Goal: Task Accomplishment & Management: Complete application form

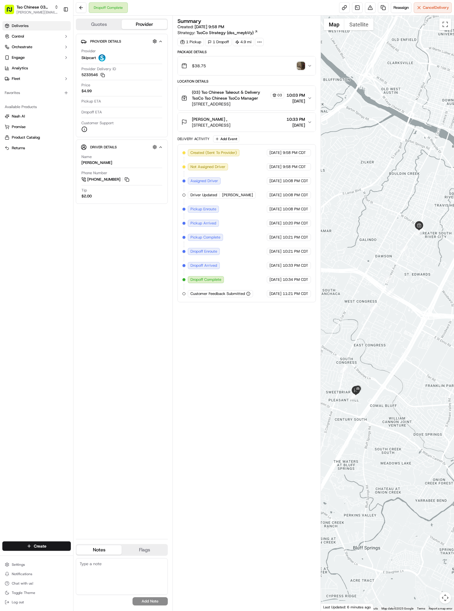
click at [16, 26] on span "Deliveries" at bounding box center [20, 25] width 17 height 5
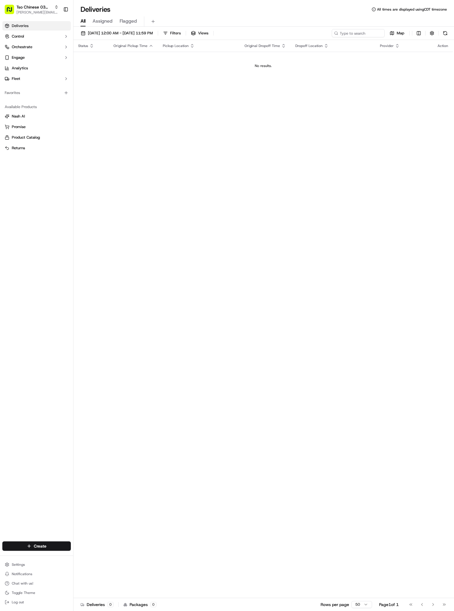
click at [40, 551] on div "Create" at bounding box center [36, 546] width 73 height 14
click at [40, 547] on html "Tso Chinese 03 TsoCo [PERSON_NAME][EMAIL_ADDRESS][DOMAIN_NAME] Toggle Sidebar D…" at bounding box center [227, 305] width 454 height 611
click at [86, 556] on link "Delivery" at bounding box center [105, 557] width 65 height 11
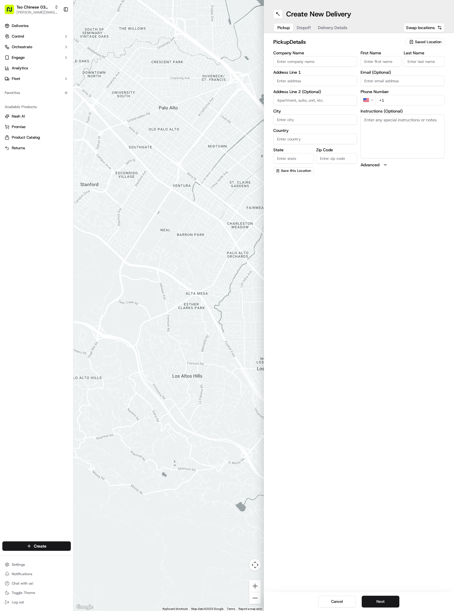
click at [413, 40] on icon "button" at bounding box center [411, 42] width 5 height 5
click at [428, 61] on div "(03) Tso Chinese Takeout & Delivery TsoCo (03)" at bounding box center [411, 67] width 84 height 14
type input "(03) Tso Chinese Takeout & Delivery TsoCo"
type input "Ste F"
type input "Austin"
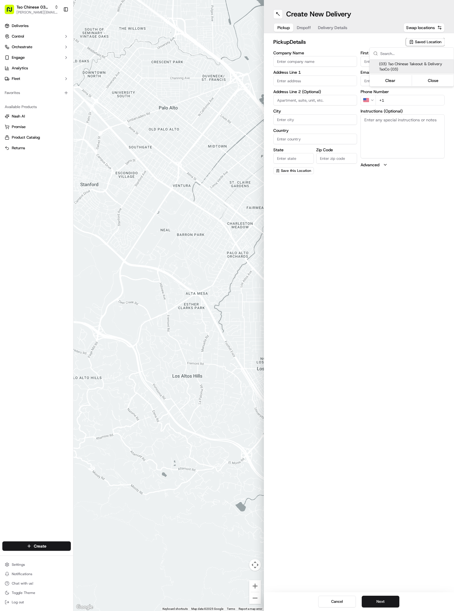
type input "US"
type input "[GEOGRAPHIC_DATA]"
type input "78704"
type input "Tso Chinese"
type input "TsoCo Manager"
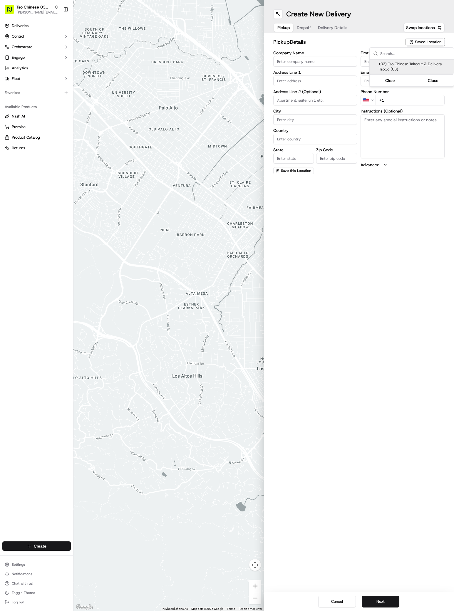
type input "[EMAIL_ADDRESS][DOMAIN_NAME]"
type input "[PHONE_NUMBER]"
type textarea "Submit a picture displaying address & food as Proof of Delivery. Envía una foto…"
type input "[STREET_ADDRESS]"
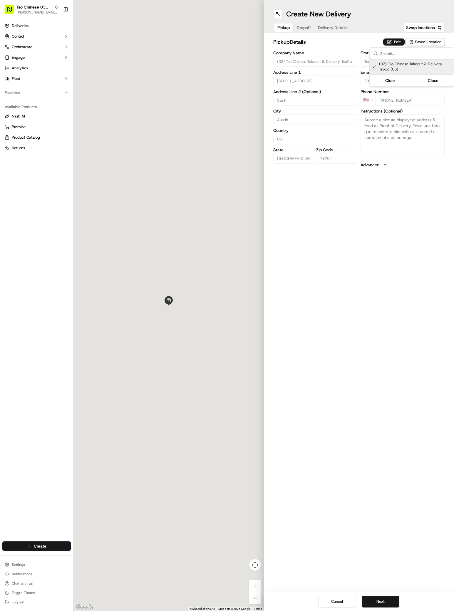
click at [428, 61] on div "(03) Tso Chinese Takeout & Delivery TsoCo (03)" at bounding box center [411, 67] width 84 height 14
type input "+1"
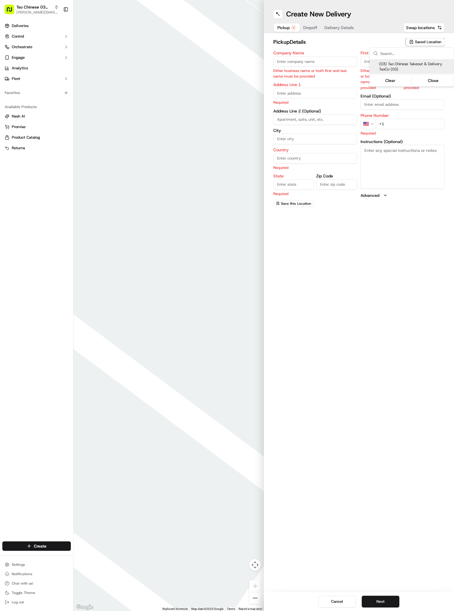
click at [396, 63] on span "(03) Tso Chinese Takeout & Delivery TsoCo (03)" at bounding box center [415, 66] width 72 height 11
type input "(03) Tso Chinese Takeout & Delivery TsoCo"
type input "Ste F"
type input "Austin"
type input "US"
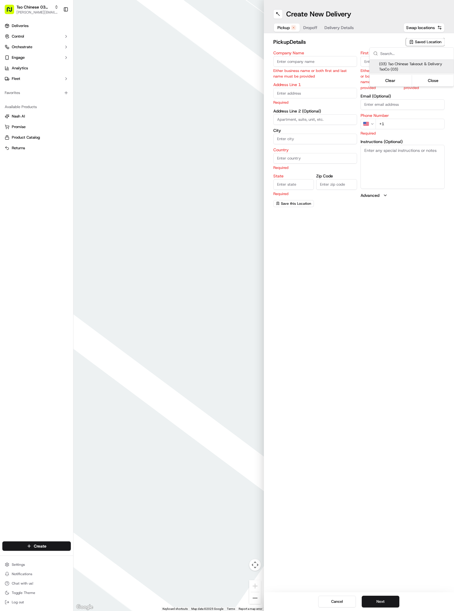
type input "[GEOGRAPHIC_DATA]"
type input "78704"
type input "Tso Chinese"
type input "TsoCo Manager"
type input "[EMAIL_ADDRESS][DOMAIN_NAME]"
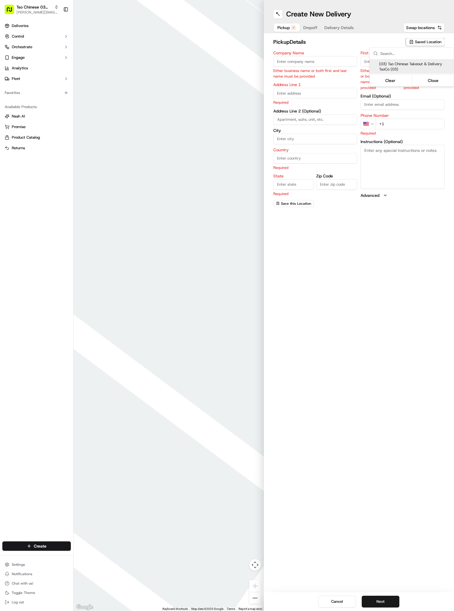
type input "[PHONE_NUMBER]"
type textarea "Submit a picture displaying address & food as Proof of Delivery. Envía una foto…"
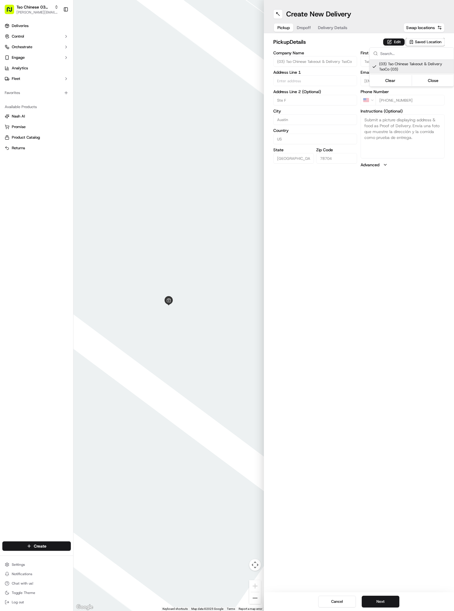
type input "[STREET_ADDRESS]"
click at [373, 604] on html "Tso Chinese 03 TsoCo [PERSON_NAME][EMAIL_ADDRESS][DOMAIN_NAME] Toggle Sidebar D…" at bounding box center [227, 305] width 454 height 611
click at [373, 604] on button "Next" at bounding box center [381, 602] width 38 height 12
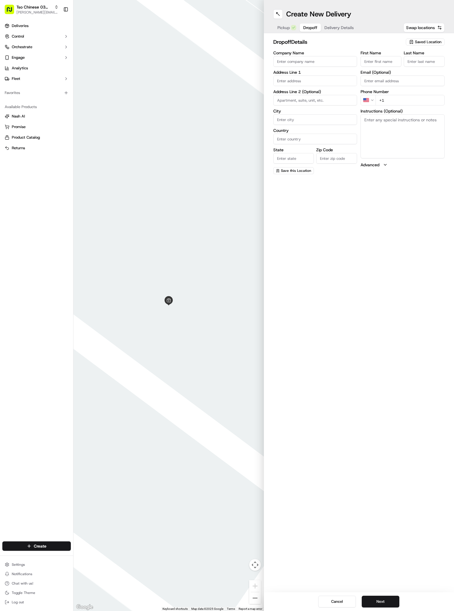
click at [319, 75] on div "Address Line 1" at bounding box center [315, 78] width 84 height 16
click at [317, 92] on div "[STREET_ADDRESS]" at bounding box center [315, 93] width 81 height 9
type input "[STREET_ADDRESS]"
type input "Austin"
type input "[GEOGRAPHIC_DATA]"
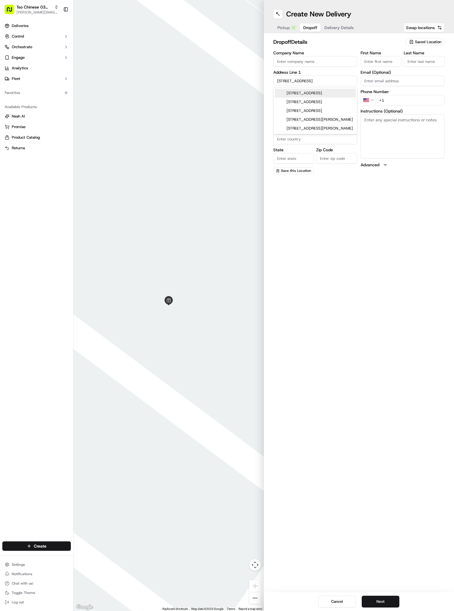
type input "[GEOGRAPHIC_DATA]"
type input "78745"
type input "[STREET_ADDRESS]"
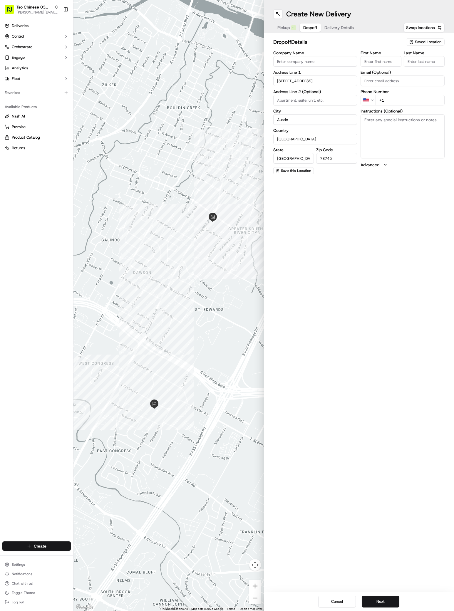
paste input "[PERSON_NAME]"
type input "[PERSON_NAME]"
click at [412, 67] on div "First Name [PERSON_NAME] Last Name Required Email (Optional) Phone Number US +1…" at bounding box center [402, 113] width 84 height 124
type input "/"
type input "[PHONE_NUMBER]"
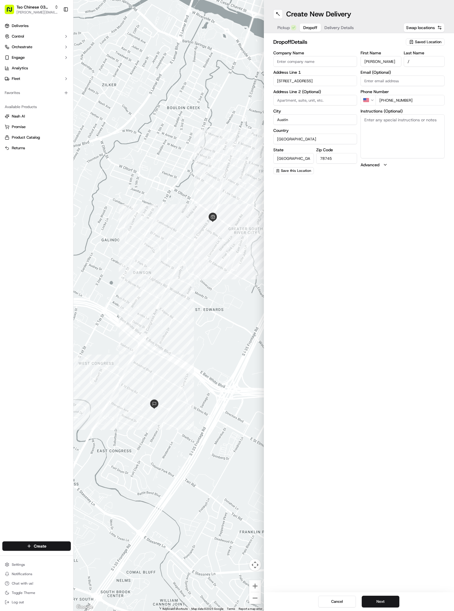
click at [383, 115] on textarea "Instructions (Optional)" at bounding box center [402, 136] width 84 height 44
drag, startPoint x: 383, startPoint y: 115, endPoint x: 383, endPoint y: 125, distance: 9.7
click at [383, 118] on textarea "Instructions (Optional)" at bounding box center [402, 136] width 84 height 44
click at [383, 125] on textarea "Instructions (Optional)" at bounding box center [402, 136] width 84 height 44
paste textarea "Drive through gate. 2nd business on the left. Cen-tex Plating Co., Inc. Navy Ca…"
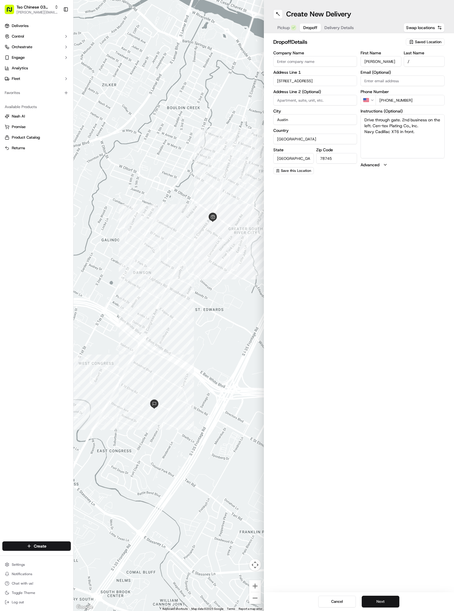
type textarea "Drive through gate. 2nd business on the left. Cen-tex Plating Co., Inc. Navy Ca…"
click at [366, 603] on button "Next" at bounding box center [381, 602] width 38 height 12
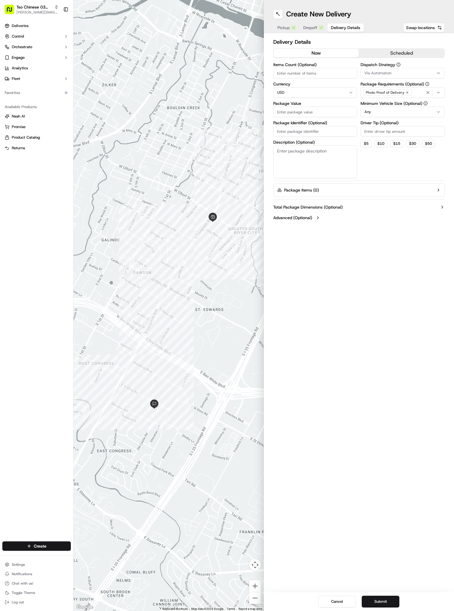
click at [376, 77] on button "Via Automation" at bounding box center [402, 73] width 84 height 11
click at [377, 103] on span "TsoCo Strategy" at bounding box center [406, 104] width 72 height 5
click at [371, 201] on html "Tso Chinese 03 TsoCo [PERSON_NAME][EMAIL_ADDRESS][DOMAIN_NAME] Toggle Sidebar D…" at bounding box center [227, 305] width 454 height 611
click at [374, 138] on div "Dispatch Strategy TsoCo Strategy Package Requirements (Optional) Photo Proof of…" at bounding box center [402, 121] width 84 height 116
click at [374, 134] on input "Driver Tip (Optional)" at bounding box center [402, 131] width 84 height 11
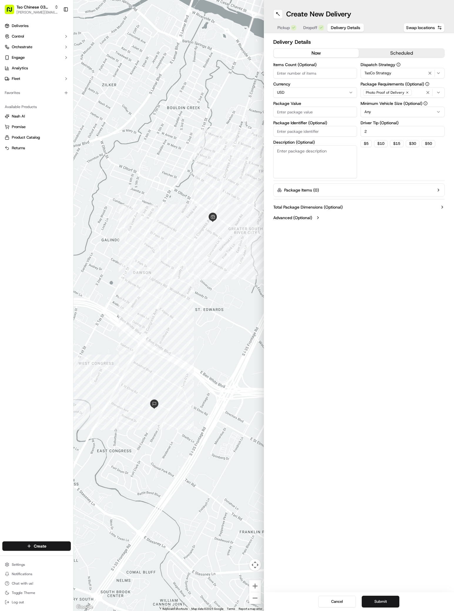
type input "2"
click at [323, 113] on input "Package Value" at bounding box center [315, 112] width 84 height 11
type input "40.97"
click at [315, 135] on input "Package Identifier (Optional)" at bounding box center [315, 131] width 84 height 11
paste input "CQDVUDV"
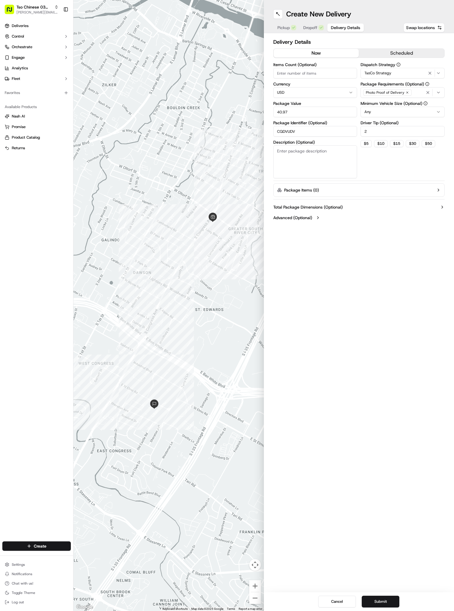
type input "CQDVUDV"
click at [373, 608] on div "Cancel Submit" at bounding box center [359, 601] width 190 height 19
click at [373, 599] on button "Submit" at bounding box center [381, 602] width 38 height 12
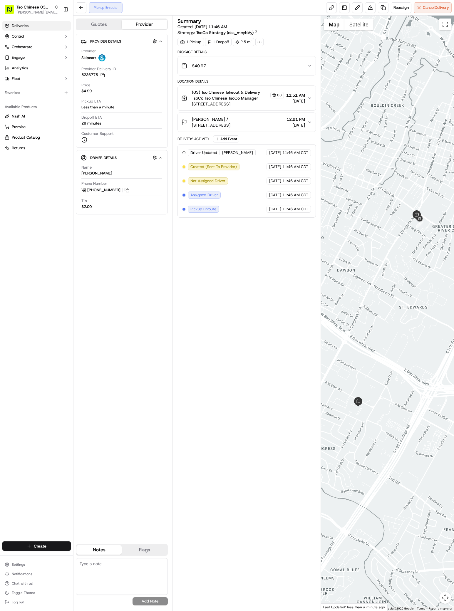
click at [23, 23] on link "Deliveries" at bounding box center [36, 25] width 68 height 9
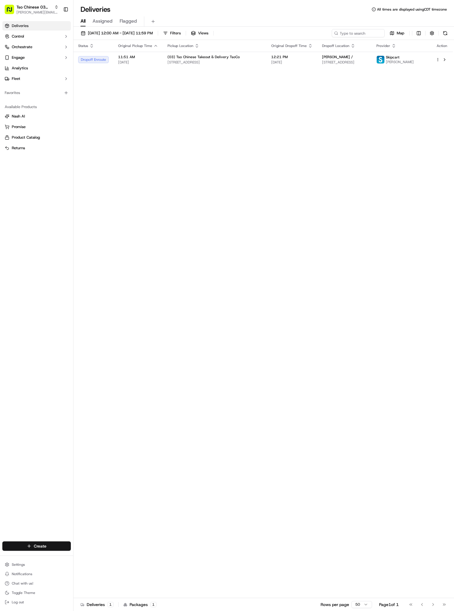
click at [36, 545] on html "Tso Chinese 03 TsoCo [PERSON_NAME][EMAIL_ADDRESS][DOMAIN_NAME] Toggle Sidebar D…" at bounding box center [227, 305] width 454 height 611
click at [81, 556] on icon at bounding box center [79, 556] width 5 height 5
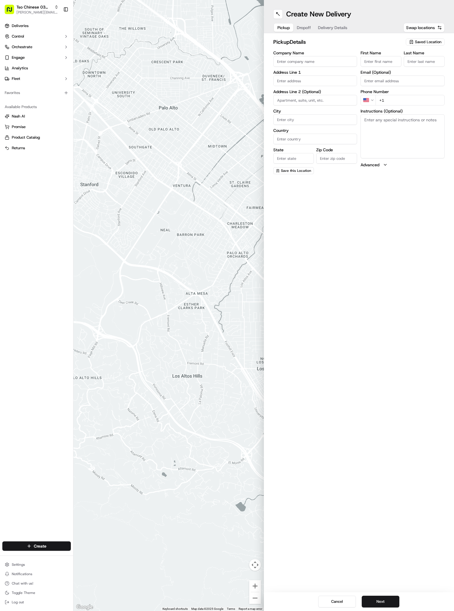
click at [419, 43] on span "Saved Location" at bounding box center [428, 41] width 26 height 5
click at [423, 65] on span "(03) Tso Chinese Takeout & Delivery TsoCo (03)" at bounding box center [415, 66] width 72 height 11
type input "(03) Tso Chinese Takeout & Delivery TsoCo"
type input "Ste F"
type input "Austin"
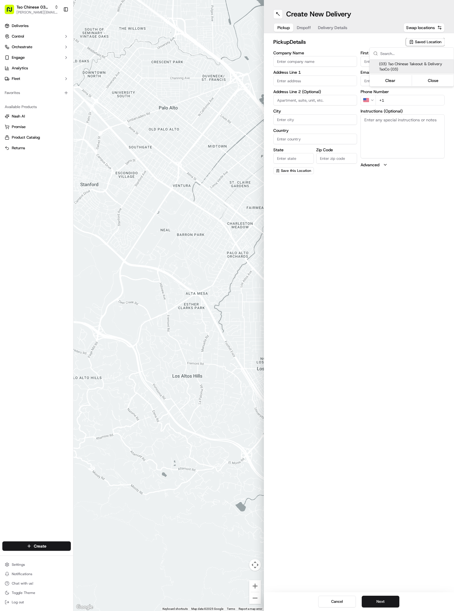
type input "US"
type input "[GEOGRAPHIC_DATA]"
type input "78704"
type input "Tso Chinese"
type input "TsoCo Manager"
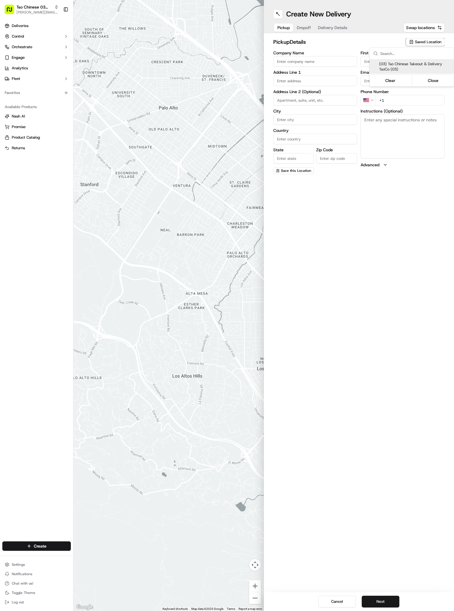
type input "[EMAIL_ADDRESS][DOMAIN_NAME]"
type input "[PHONE_NUMBER]"
type textarea "Submit a picture displaying address & food as Proof of Delivery. Envía una foto…"
type input "[STREET_ADDRESS]"
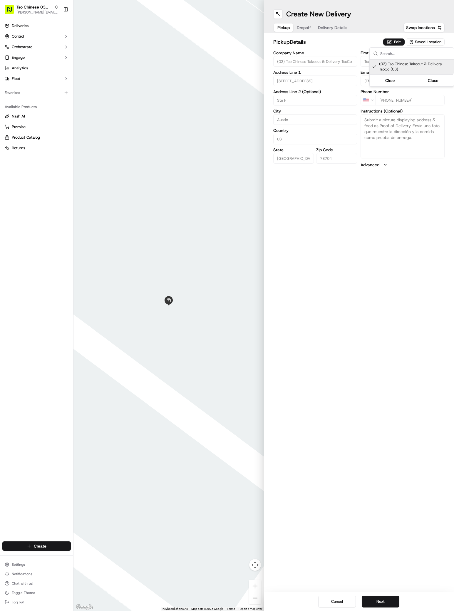
click at [396, 594] on html "Tso Chinese 03 TsoCo [PERSON_NAME][EMAIL_ADDRESS][DOMAIN_NAME] Toggle Sidebar D…" at bounding box center [227, 305] width 454 height 611
click at [394, 602] on button "Next" at bounding box center [381, 602] width 38 height 12
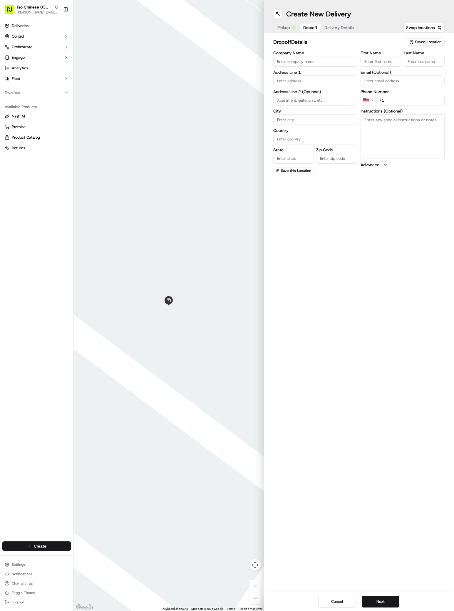
click at [300, 88] on div "Company Name Address Line 1 Address Line 2 (Optional) City Country State Zip Co…" at bounding box center [315, 112] width 84 height 123
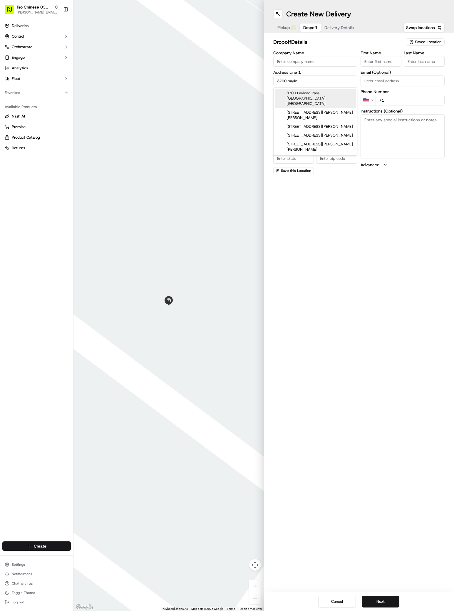
click at [319, 92] on div "3700 Payload Pass, [GEOGRAPHIC_DATA], [GEOGRAPHIC_DATA]" at bounding box center [315, 98] width 81 height 19
type input "[STREET_ADDRESS]"
type input "Austin"
type input "[GEOGRAPHIC_DATA]"
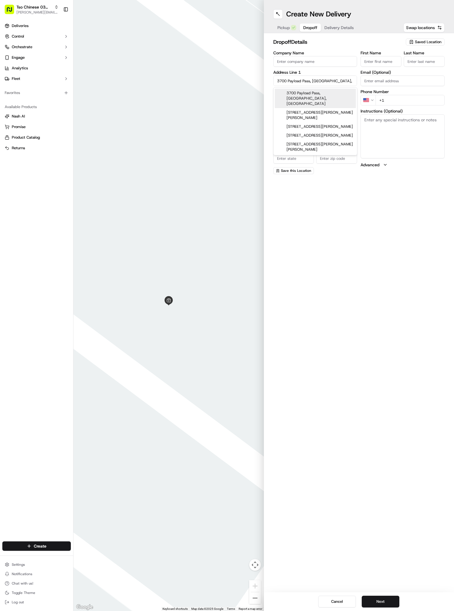
type input "78704"
type input "3700 Payload Pass"
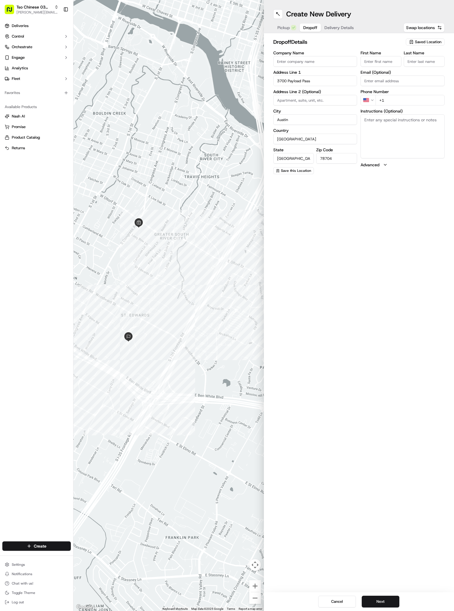
click at [373, 57] on input "First Name" at bounding box center [380, 61] width 41 height 11
paste input "CQDVUDV"
type input "CQDVUDV"
drag, startPoint x: 386, startPoint y: 62, endPoint x: 318, endPoint y: 62, distance: 68.4
click at [318, 62] on div "Company Name Address Line 1 3700 Payload Pass Address Line 2 (Optional) [GEOGRA…" at bounding box center [359, 113] width 172 height 124
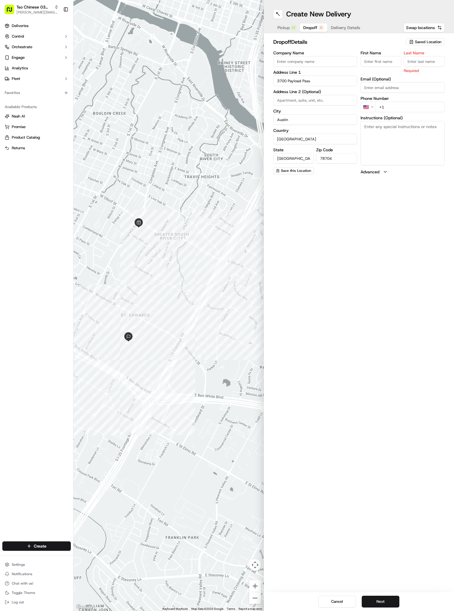
paste input "[PERSON_NAME][MEDICAL_DATA]"
type input "[PERSON_NAME][MEDICAL_DATA]"
click at [432, 56] on input "Last Name" at bounding box center [423, 61] width 41 height 11
type input "/"
type input "[PHONE_NUMBER]"
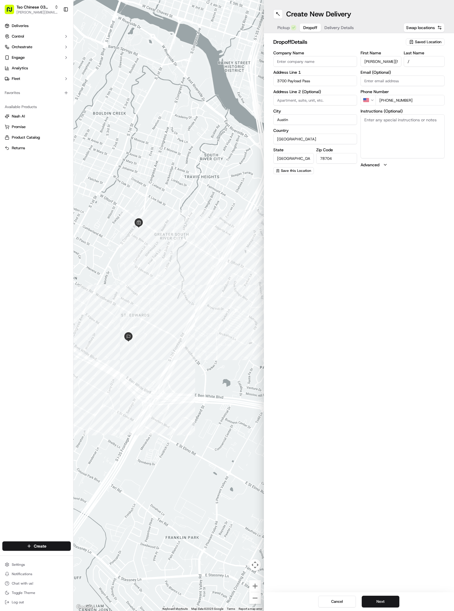
click at [369, 131] on textarea "Instructions (Optional)" at bounding box center [402, 136] width 84 height 44
paste textarea "SoCo Village Assisted Living"
type textarea "SoCo Village Assisted Living"
click at [377, 596] on button "Next" at bounding box center [381, 602] width 38 height 12
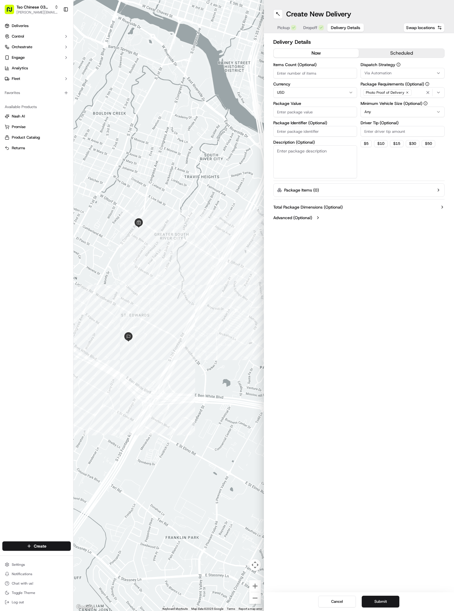
click at [370, 73] on span "Via Automation" at bounding box center [377, 72] width 27 height 5
click at [373, 104] on span "TsoCo Strategy" at bounding box center [406, 104] width 72 height 5
click at [369, 227] on html "Tso Chinese 03 TsoCo [PERSON_NAME][EMAIL_ADDRESS][DOMAIN_NAME] Toggle Sidebar D…" at bounding box center [227, 305] width 454 height 611
click at [375, 133] on input "Driver Tip (Optional)" at bounding box center [402, 131] width 84 height 11
type input "2"
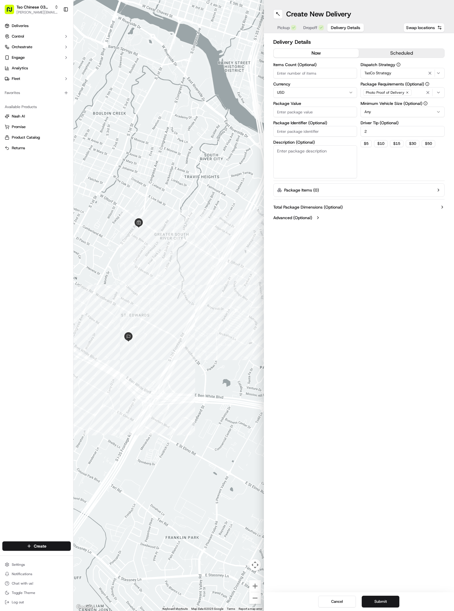
click at [331, 107] on input "Package Value" at bounding box center [315, 112] width 84 height 11
type input "39.94"
click at [291, 132] on input "Package Identifier (Optional)" at bounding box center [315, 131] width 84 height 11
paste input "RFEOJWC"
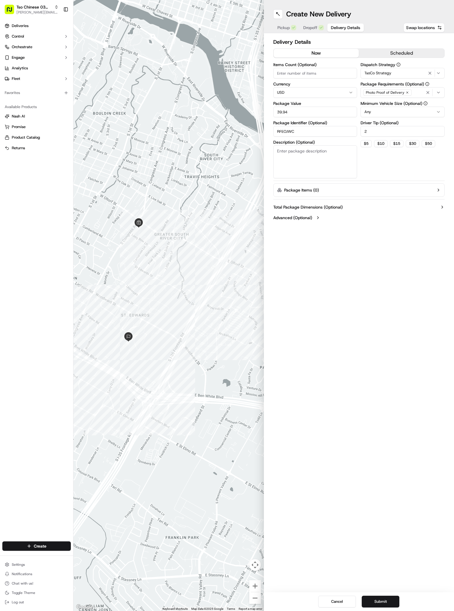
type input "RFEOJWC"
click at [379, 599] on button "Submit" at bounding box center [381, 602] width 38 height 12
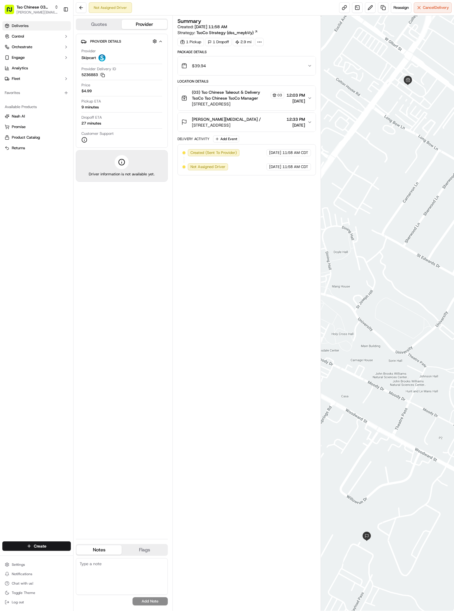
click at [30, 25] on link "Deliveries" at bounding box center [36, 25] width 68 height 9
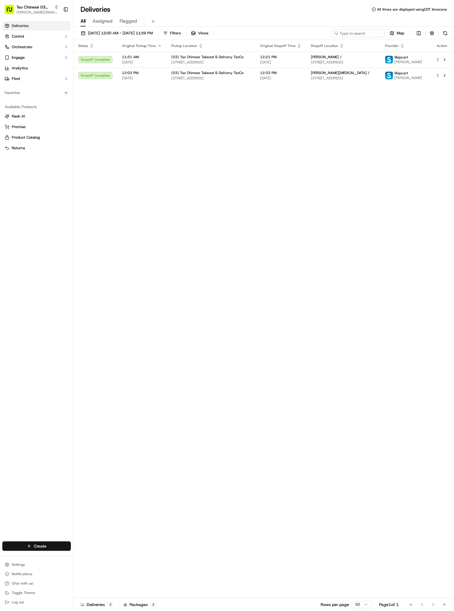
click at [52, 544] on html "Tso Chinese 03 TsoCo [PERSON_NAME][EMAIL_ADDRESS][DOMAIN_NAME] Toggle Sidebar D…" at bounding box center [227, 305] width 454 height 611
click at [80, 551] on div "Create" at bounding box center [105, 547] width 65 height 9
click at [83, 556] on div at bounding box center [79, 556] width 7 height 7
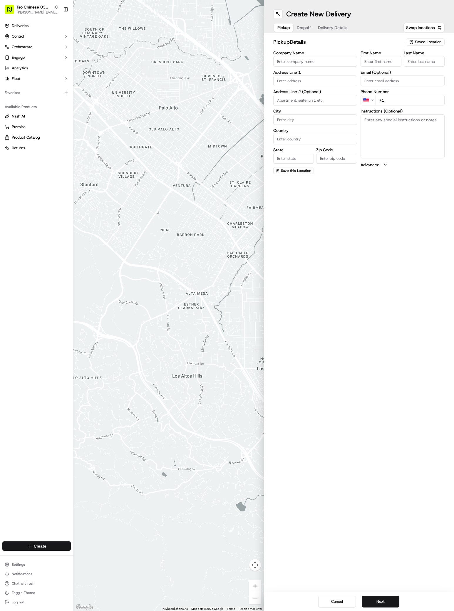
click at [411, 40] on icon "button" at bounding box center [411, 42] width 3 height 4
click at [418, 73] on div "(03) Tso Chinese Takeout & Delivery TsoCo (03)" at bounding box center [411, 67] width 84 height 14
type input "(03) Tso Chinese Takeout & Delivery TsoCo"
type input "Ste F"
type input "Austin"
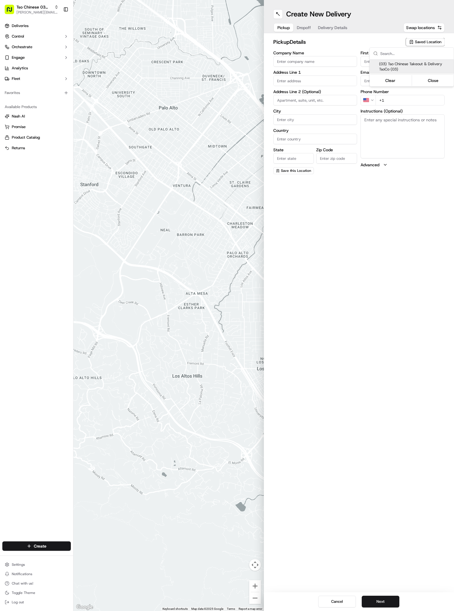
type input "US"
type input "[GEOGRAPHIC_DATA]"
type input "78704"
type input "Tso Chinese"
type input "TsoCo Manager"
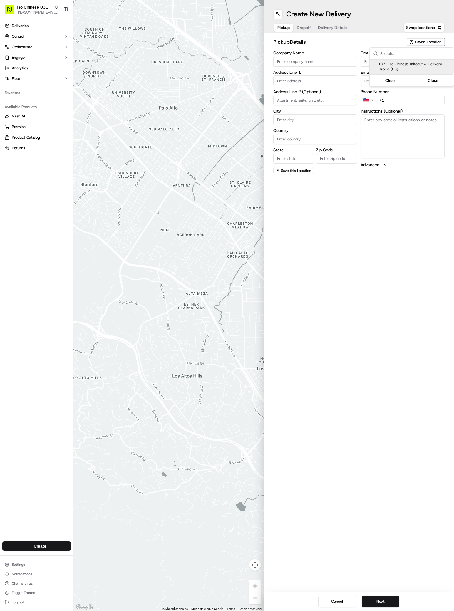
type input "[EMAIL_ADDRESS][DOMAIN_NAME]"
type input "[PHONE_NUMBER]"
type textarea "Submit a picture displaying address & food as Proof of Delivery. Envía una foto…"
type input "[STREET_ADDRESS]"
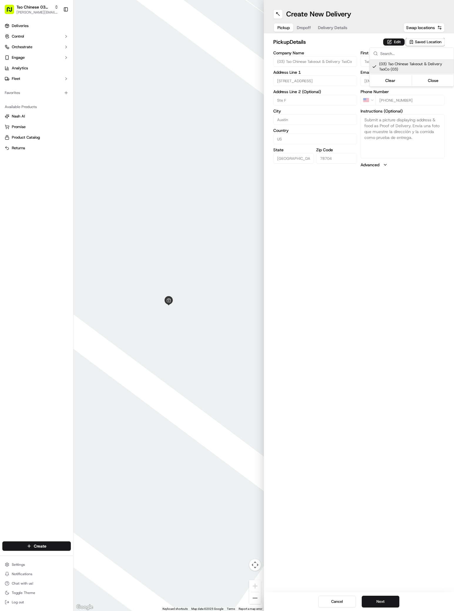
click at [382, 600] on html "Tso Chinese 03 TsoCo [PERSON_NAME][EMAIL_ADDRESS][DOMAIN_NAME] Toggle Sidebar D…" at bounding box center [227, 305] width 454 height 611
click at [382, 600] on button "Next" at bounding box center [381, 602] width 38 height 12
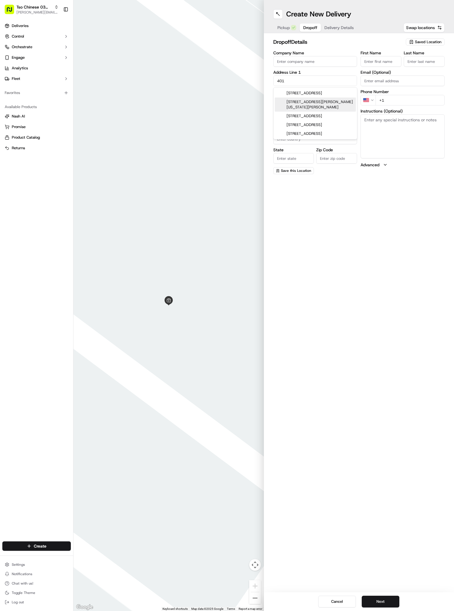
click at [322, 101] on div "[STREET_ADDRESS][PERSON_NAME][US_STATE][PERSON_NAME]" at bounding box center [315, 104] width 81 height 14
type input "[STREET_ADDRESS][PERSON_NAME][US_STATE]"
type input "Austin"
type input "[GEOGRAPHIC_DATA]"
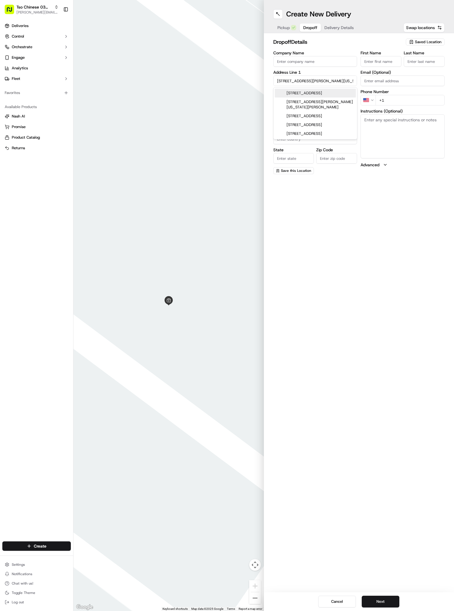
type input "78745"
type input "[STREET_ADDRESS][PERSON_NAME][US_STATE][PERSON_NAME]"
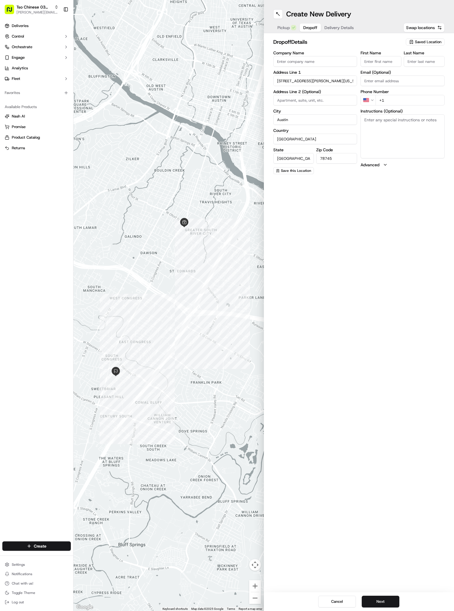
paste input "[PERSON_NAME]"
type input "[PERSON_NAME]"
click at [418, 67] on div "First Name [PERSON_NAME] Last Name Email (Optional) Phone Number US +1 Instruct…" at bounding box center [402, 112] width 84 height 123
type input ";"
click at [407, 101] on div "Phone Number US +1" at bounding box center [402, 104] width 84 height 16
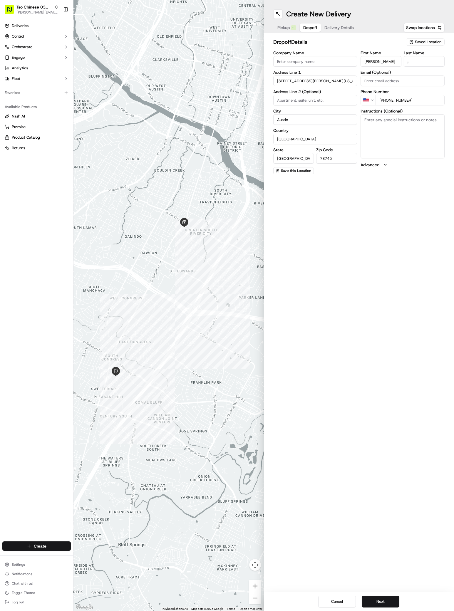
type input "[PHONE_NUMBER]"
click at [370, 129] on textarea "Instructions (Optional)" at bounding box center [402, 136] width 84 height 44
paste textarea "Avana Soco"
paste textarea "Gate code #4315, through left gate. Building 18, #1821 (middle staircase, secon…"
click at [386, 120] on textarea "Avana SocoGate code #4315, through left gate. Building 18, #1821 (middle stairc…" at bounding box center [402, 136] width 84 height 44
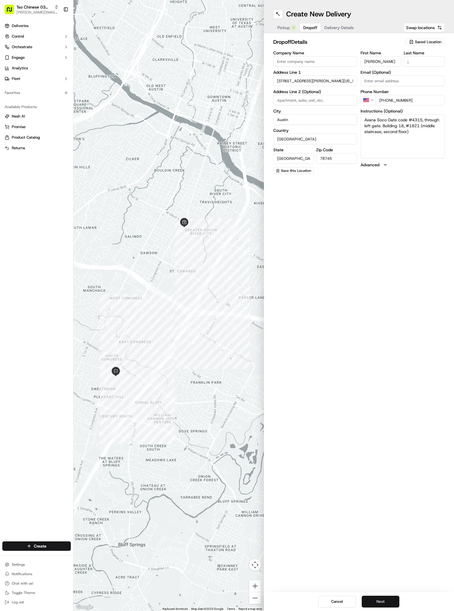
type textarea "Avana Soco Gate code #4315, through left gate. Building 18, #1821 (middle stair…"
click at [367, 604] on button "Next" at bounding box center [381, 602] width 38 height 12
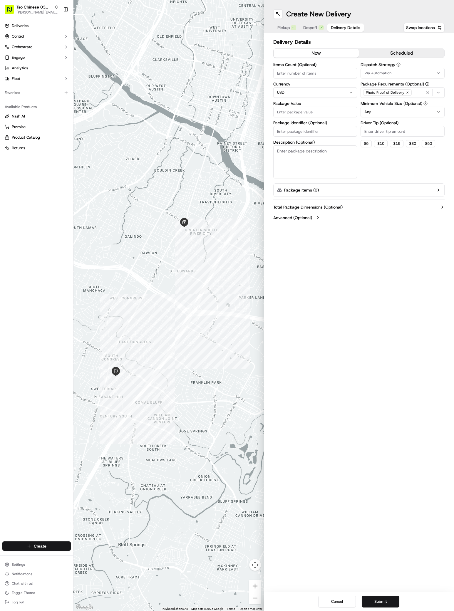
click at [380, 78] on div "Dispatch Strategy Via Automation Package Requirements (Optional) Photo Proof of…" at bounding box center [402, 121] width 84 height 116
click at [380, 76] on button "Via Automation" at bounding box center [402, 73] width 84 height 11
click at [381, 104] on span "TsoCo Strategy" at bounding box center [406, 104] width 72 height 5
drag, startPoint x: 372, startPoint y: 211, endPoint x: 372, endPoint y: 216, distance: 4.7
click at [372, 216] on html "Tso Chinese 03 TsoCo [PERSON_NAME][EMAIL_ADDRESS][DOMAIN_NAME] Toggle Sidebar D…" at bounding box center [227, 305] width 454 height 611
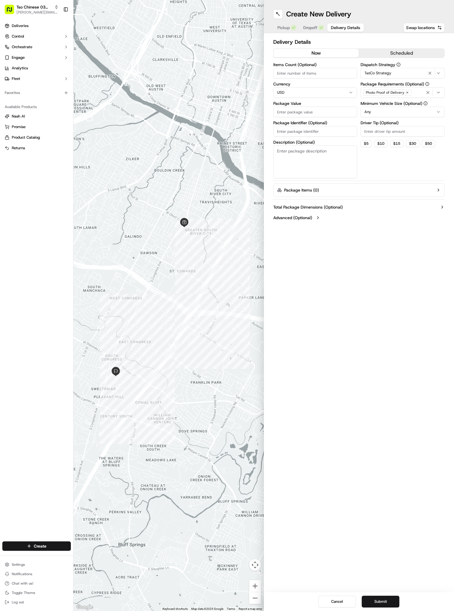
click at [379, 127] on input "Driver Tip (Optional)" at bounding box center [402, 131] width 84 height 11
type input "2"
click at [324, 109] on input "Package Value" at bounding box center [315, 112] width 84 height 11
type input "27.5"
click at [312, 129] on input "Package Identifier (Optional)" at bounding box center [315, 131] width 84 height 11
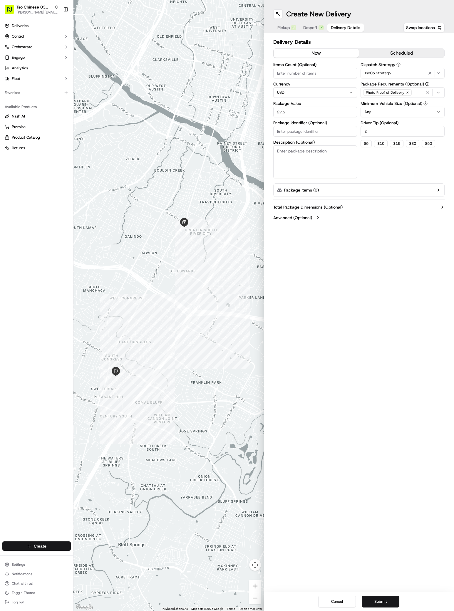
paste input "UDCL0G0"
type input "UDCL0G0"
click at [367, 605] on button "Submit" at bounding box center [381, 602] width 38 height 12
